Goal: Task Accomplishment & Management: Manage account settings

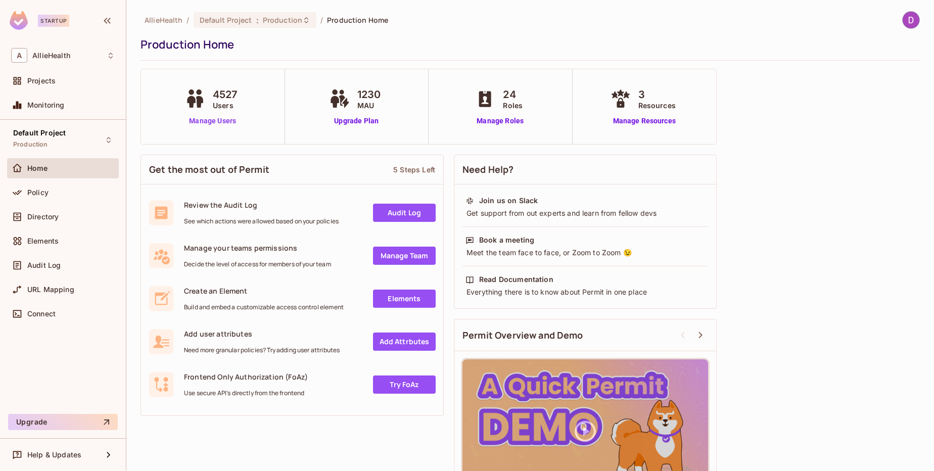
click at [222, 124] on link "Manage Users" at bounding box center [212, 121] width 61 height 11
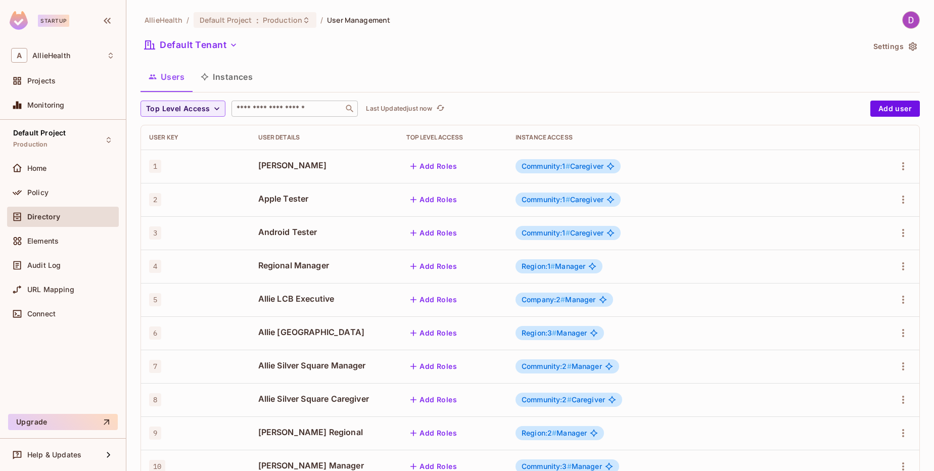
click at [267, 105] on input "text" at bounding box center [287, 109] width 106 height 10
type input "******"
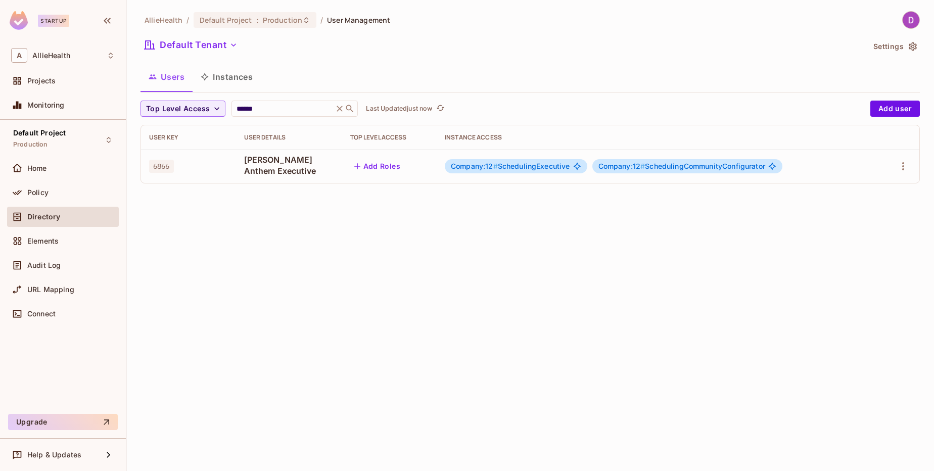
click at [559, 218] on div "AllieHealth / Default Project : Production / User Management Default Tenant Set…" at bounding box center [530, 235] width 808 height 471
drag, startPoint x: 561, startPoint y: 166, endPoint x: 491, endPoint y: 163, distance: 70.8
click at [491, 163] on span "Company:12 # SchedulingExecutive" at bounding box center [510, 166] width 119 height 8
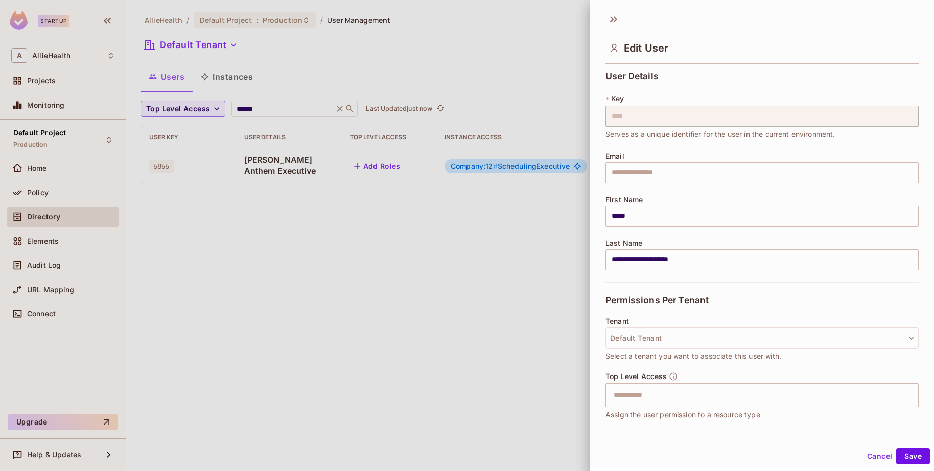
click at [461, 166] on div at bounding box center [467, 235] width 934 height 471
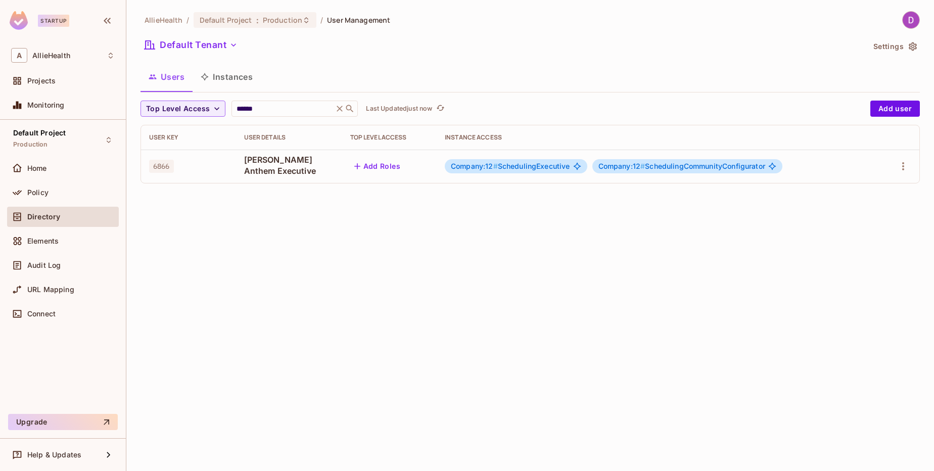
click at [426, 249] on div "AllieHealth / Default Project : Production / User Management Default Tenant Set…" at bounding box center [530, 235] width 808 height 471
click at [55, 171] on div "Home" at bounding box center [70, 168] width 87 height 8
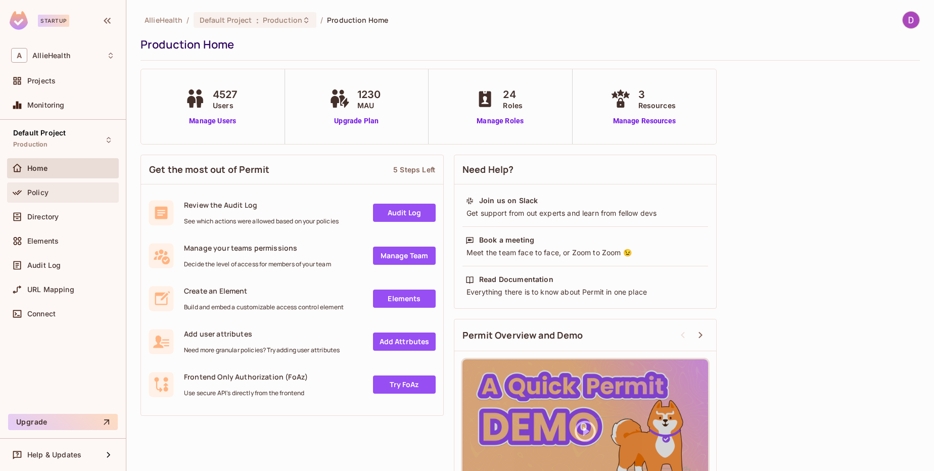
click at [71, 196] on div "Policy" at bounding box center [70, 192] width 87 height 8
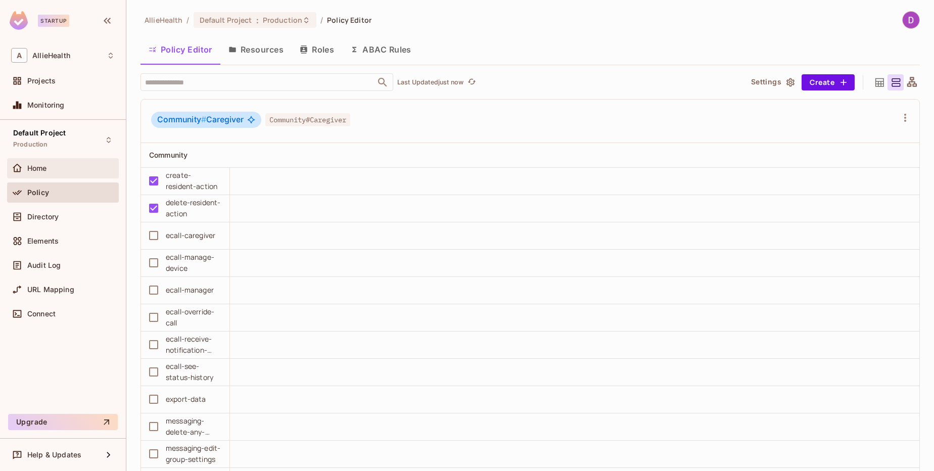
click at [28, 164] on span "Home" at bounding box center [37, 168] width 20 height 8
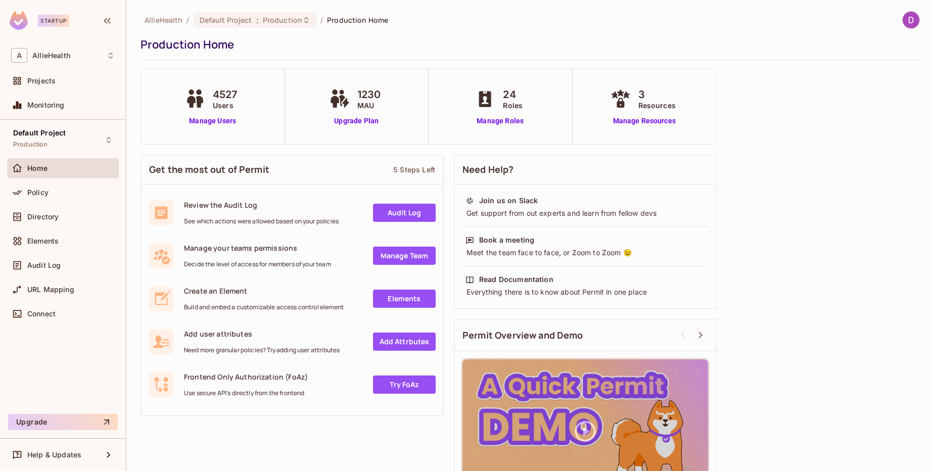
click at [218, 126] on div "4527 Users Manage Users" at bounding box center [213, 106] width 144 height 75
click at [225, 122] on link "Manage Users" at bounding box center [212, 121] width 61 height 11
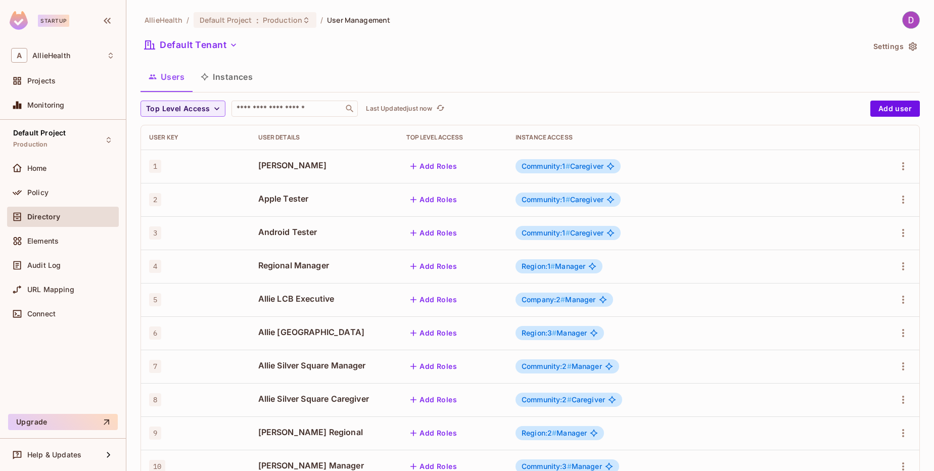
click at [230, 75] on button "Instances" at bounding box center [227, 76] width 68 height 25
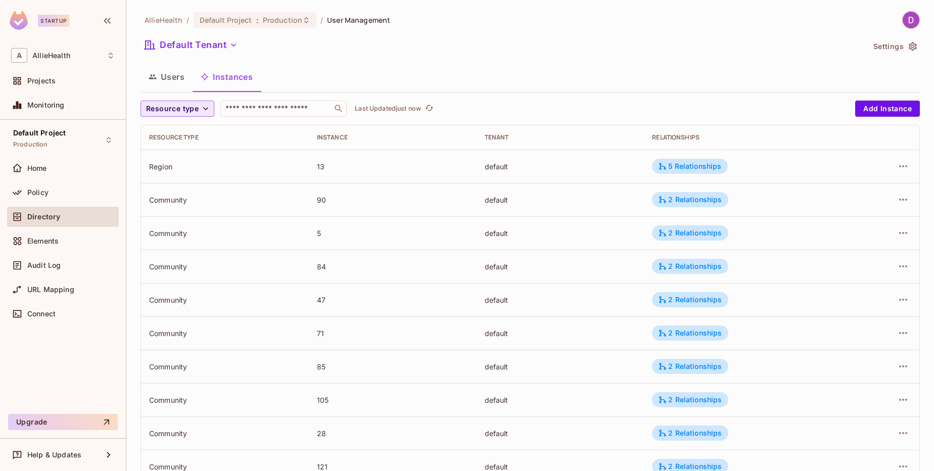
click at [168, 108] on span "Resource type" at bounding box center [172, 109] width 53 height 13
click at [175, 132] on span "Company" at bounding box center [168, 132] width 38 height 10
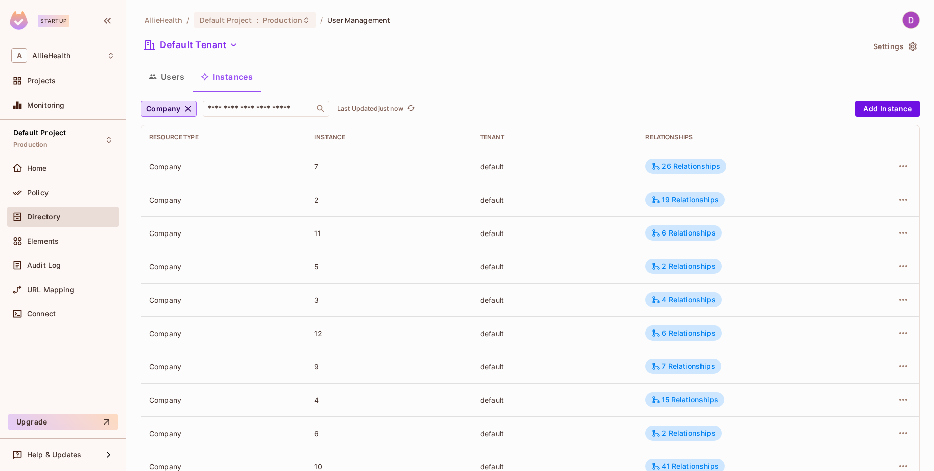
scroll to position [68, 0]
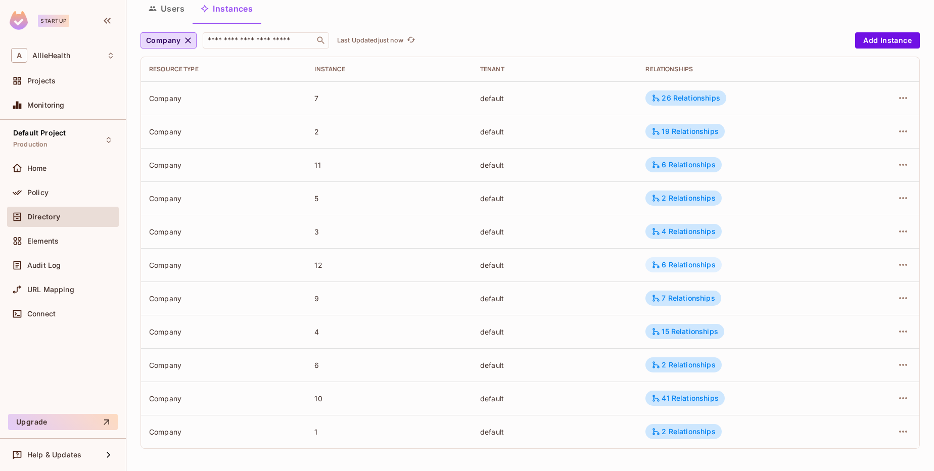
click at [683, 269] on div "6 Relationships" at bounding box center [683, 264] width 64 height 9
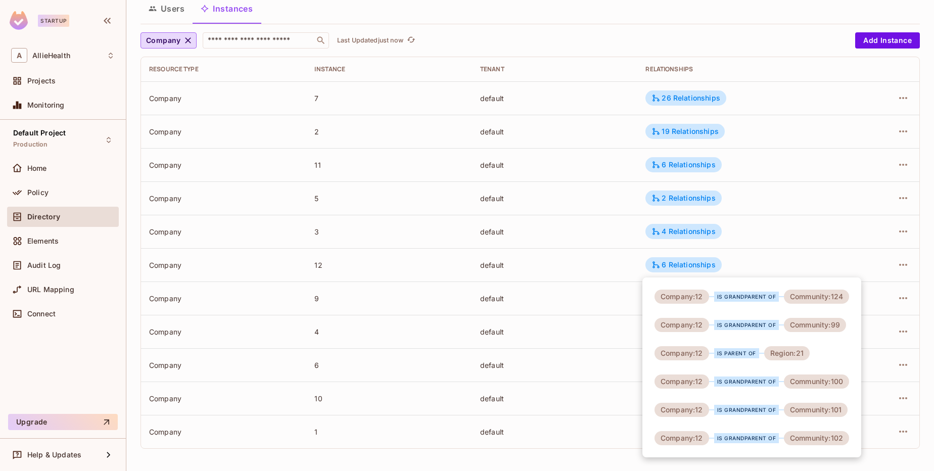
click at [512, 32] on div at bounding box center [467, 235] width 934 height 471
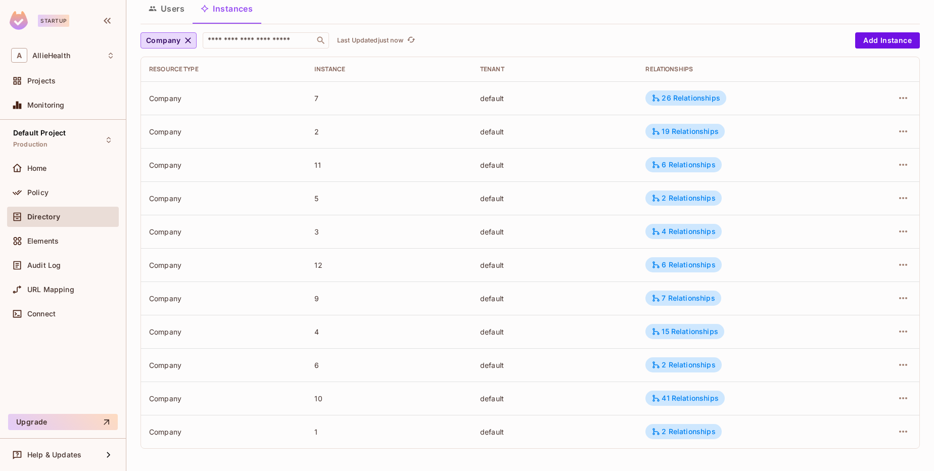
scroll to position [0, 0]
